Goal: Navigation & Orientation: Find specific page/section

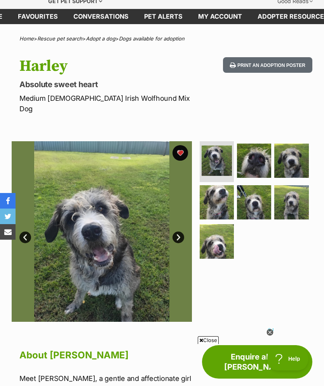
click at [176, 231] on link "Next" at bounding box center [179, 237] width 12 height 12
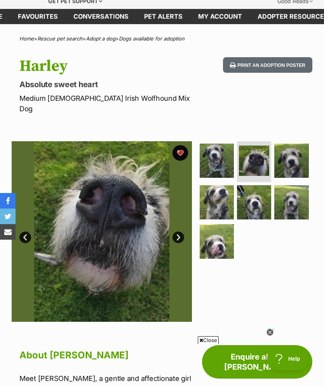
click at [180, 231] on link "Next" at bounding box center [179, 237] width 12 height 12
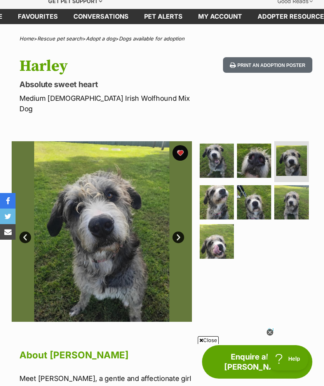
click at [179, 231] on link "Next" at bounding box center [179, 237] width 12 height 12
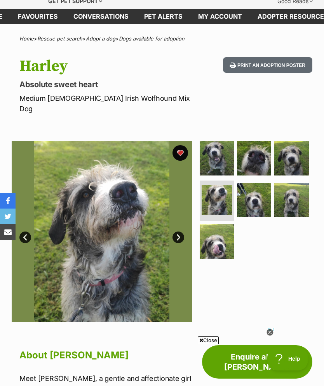
click at [177, 231] on link "Next" at bounding box center [179, 237] width 12 height 12
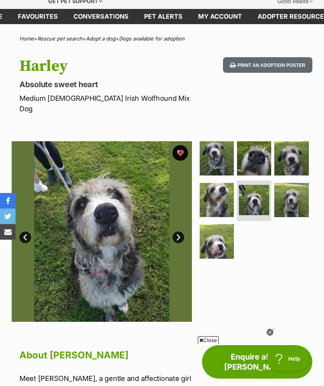
click at [175, 231] on link "Next" at bounding box center [179, 237] width 12 height 12
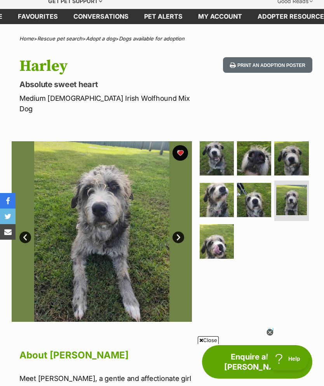
click at [179, 231] on link "Next" at bounding box center [179, 237] width 12 height 12
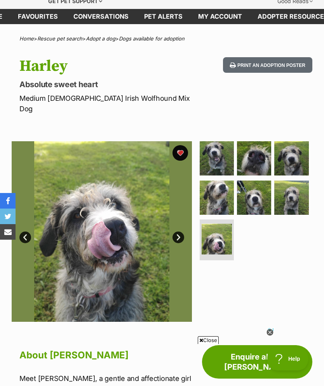
click at [179, 231] on link "Next" at bounding box center [179, 237] width 12 height 12
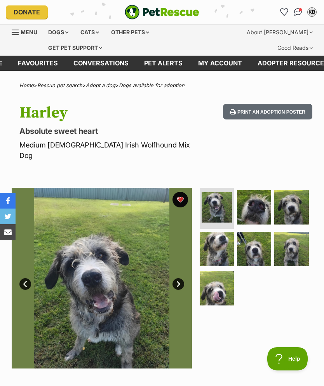
click at [43, 70] on link "Favourites" at bounding box center [38, 63] width 56 height 15
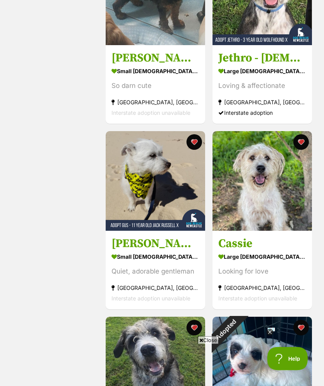
scroll to position [229, 0]
click at [273, 225] on img at bounding box center [263, 181] width 100 height 100
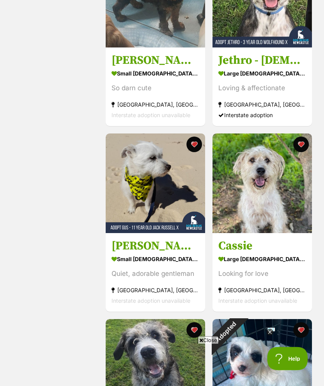
scroll to position [227, 0]
click at [152, 195] on img at bounding box center [156, 183] width 100 height 100
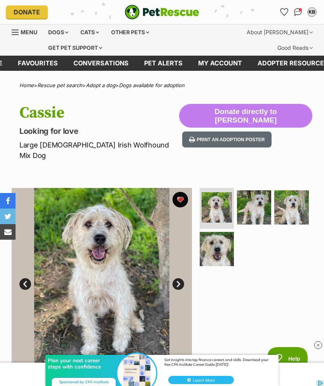
click at [179, 278] on link "Next" at bounding box center [179, 284] width 12 height 12
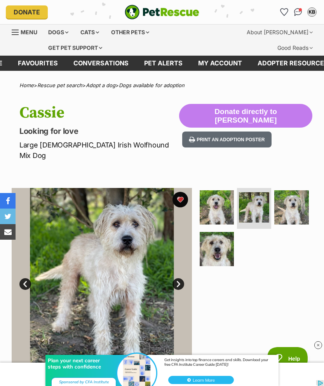
click at [179, 278] on link "Next" at bounding box center [179, 284] width 12 height 12
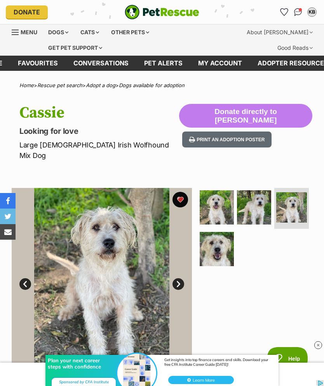
click at [177, 278] on link "Next" at bounding box center [179, 284] width 12 height 12
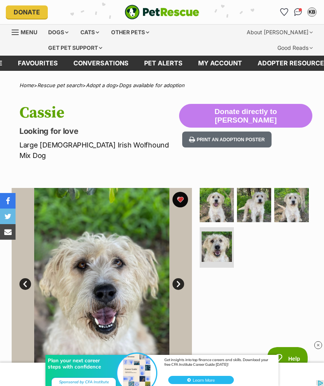
click at [181, 278] on link "Next" at bounding box center [179, 284] width 12 height 12
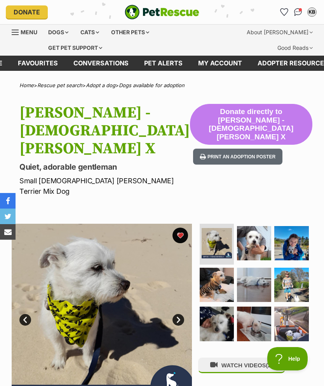
click at [177, 314] on link "Next" at bounding box center [179, 320] width 12 height 12
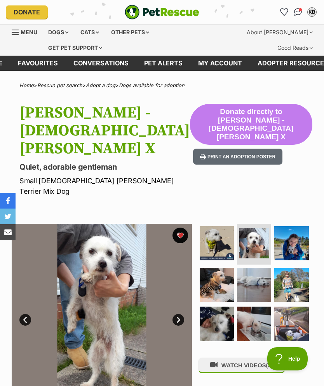
click at [178, 314] on link "Next" at bounding box center [179, 320] width 12 height 12
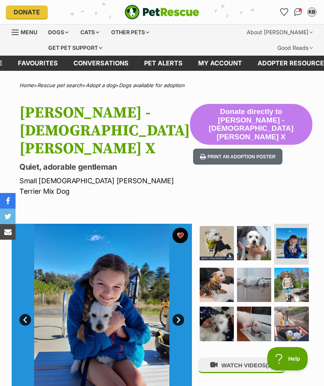
click at [178, 314] on link "Next" at bounding box center [179, 320] width 12 height 12
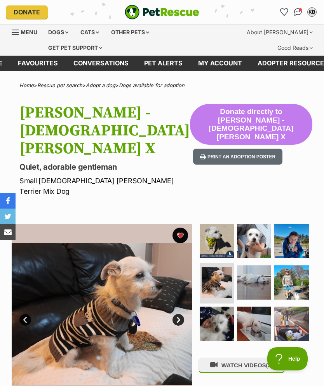
click at [180, 314] on link "Next" at bounding box center [179, 320] width 12 height 12
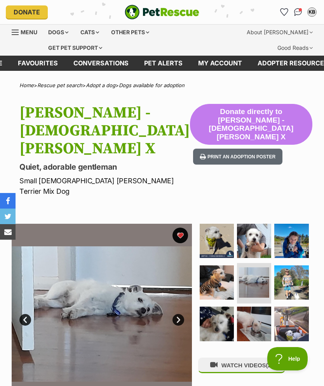
click at [178, 314] on link "Next" at bounding box center [179, 320] width 12 height 12
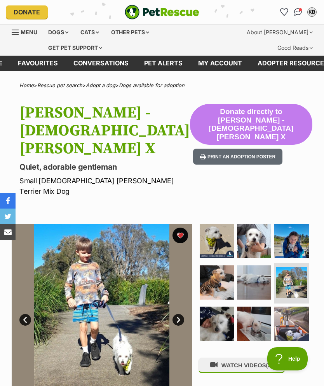
click at [174, 314] on link "Next" at bounding box center [179, 320] width 12 height 12
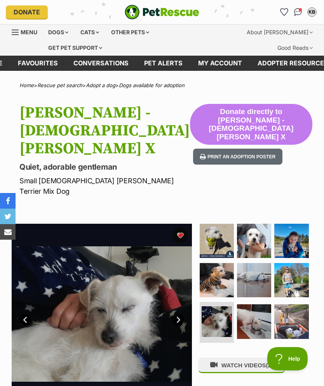
click at [180, 314] on link "Next" at bounding box center [179, 320] width 12 height 12
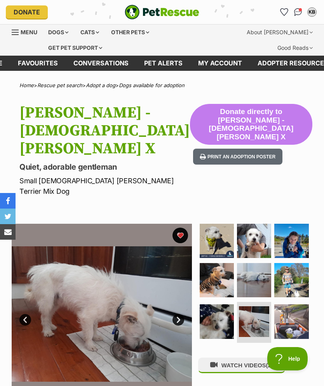
click at [177, 314] on link "Next" at bounding box center [179, 320] width 12 height 12
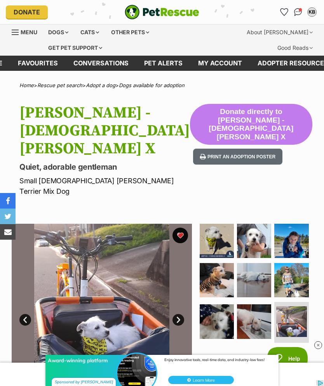
click at [176, 314] on link "Next" at bounding box center [179, 320] width 12 height 12
